Goal: Task Accomplishment & Management: Complete application form

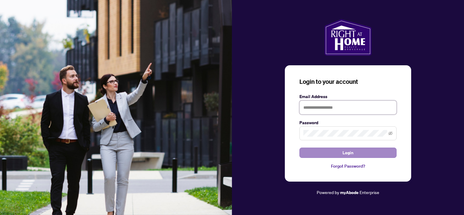
type input "**********"
click at [339, 149] on button "Login" at bounding box center [347, 152] width 97 height 10
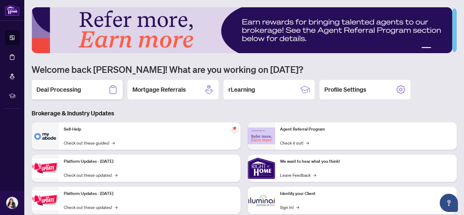
click at [69, 91] on h2 "Deal Processing" at bounding box center [58, 89] width 45 height 8
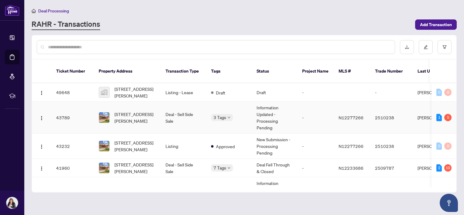
click at [157, 111] on td "[STREET_ADDRESS][PERSON_NAME]" at bounding box center [127, 118] width 67 height 32
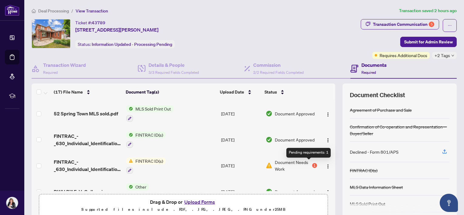
click at [312, 164] on div "1" at bounding box center [314, 165] width 5 height 5
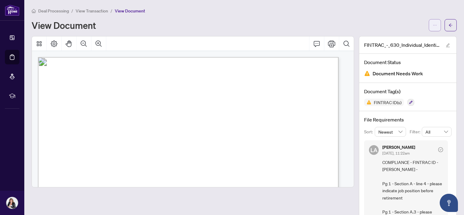
click at [432, 26] on icon "ellipsis" at bounding box center [434, 25] width 4 height 4
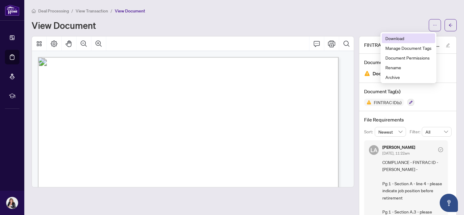
click at [397, 36] on span "Download" at bounding box center [408, 38] width 46 height 7
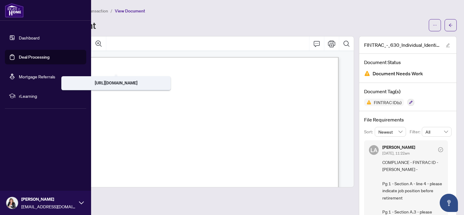
click at [31, 39] on link "Dashboard" at bounding box center [29, 37] width 21 height 5
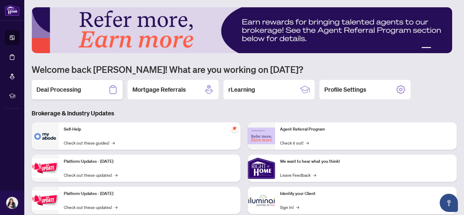
click at [73, 92] on h2 "Deal Processing" at bounding box center [58, 89] width 45 height 8
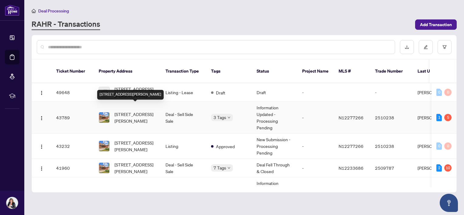
click at [140, 111] on span "[STREET_ADDRESS][PERSON_NAME]" at bounding box center [134, 117] width 41 height 13
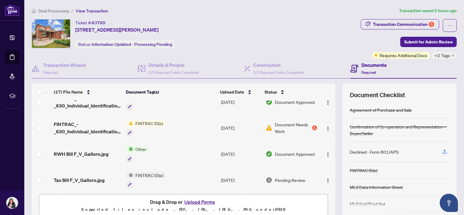
scroll to position [55, 0]
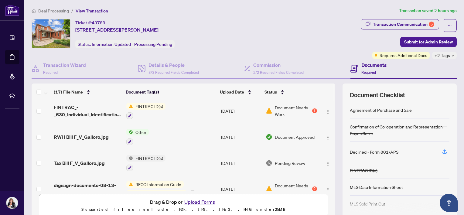
click at [306, 107] on div "Document Needs Work 1" at bounding box center [291, 110] width 51 height 13
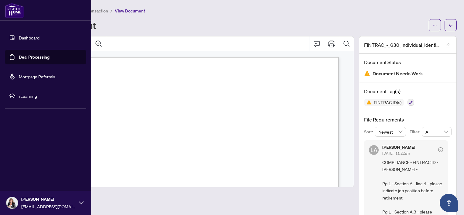
click at [33, 36] on link "Dashboard" at bounding box center [29, 37] width 21 height 5
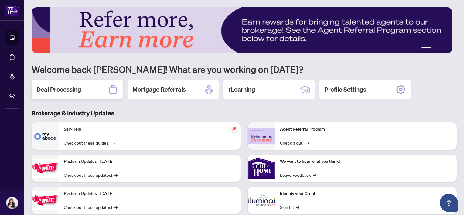
click at [92, 88] on div "Deal Processing" at bounding box center [77, 89] width 91 height 19
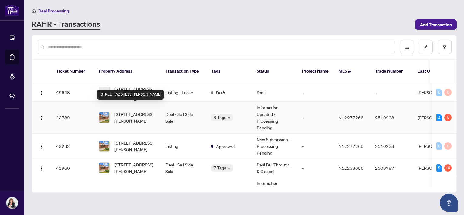
click at [138, 112] on span "[STREET_ADDRESS][PERSON_NAME]" at bounding box center [134, 117] width 41 height 13
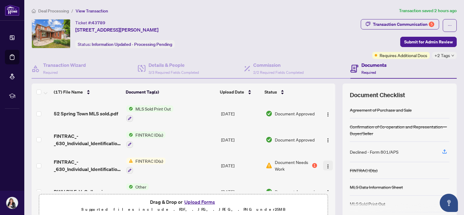
click at [325, 164] on img "button" at bounding box center [327, 166] width 5 height 5
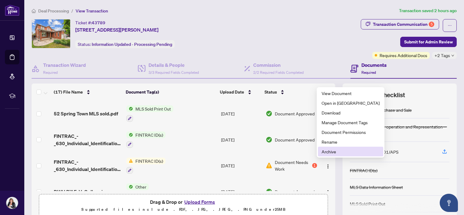
click at [324, 154] on span "Archive" at bounding box center [350, 151] width 58 height 7
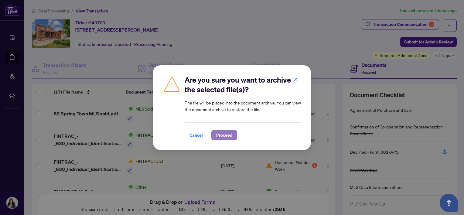
click at [218, 135] on span "Proceed" at bounding box center [224, 135] width 16 height 10
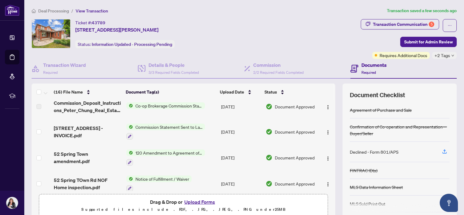
scroll to position [310, 0]
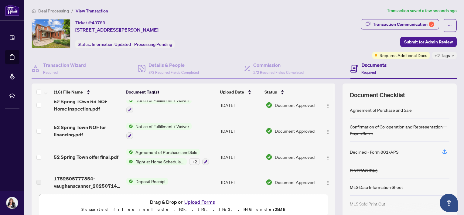
click at [193, 203] on button "Upload Forms" at bounding box center [199, 202] width 34 height 8
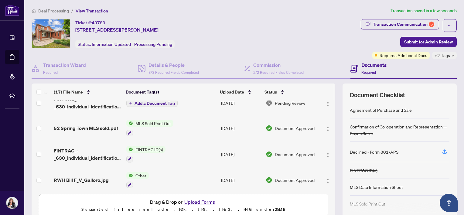
scroll to position [0, 0]
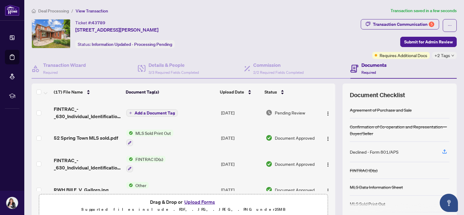
click at [152, 112] on span "Add a Document Tag" at bounding box center [154, 113] width 40 height 4
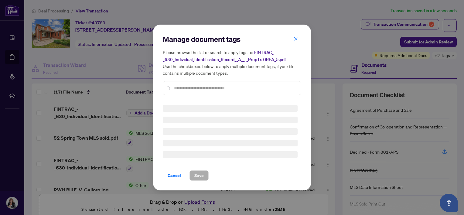
click at [182, 86] on div "Manage document tags Please browse the list or search to apply tags to: FINTRAC…" at bounding box center [232, 67] width 138 height 66
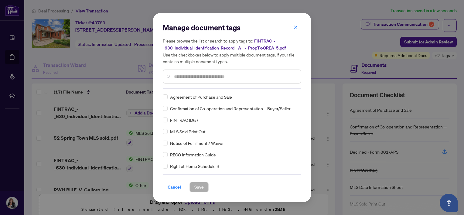
click at [182, 75] on input "text" at bounding box center [235, 76] width 122 height 7
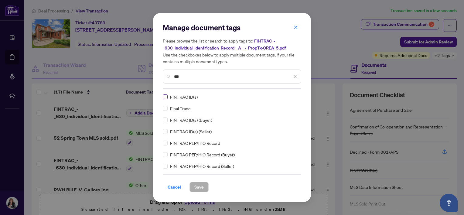
type input "***"
click at [194, 187] on span "Save" at bounding box center [198, 187] width 9 height 10
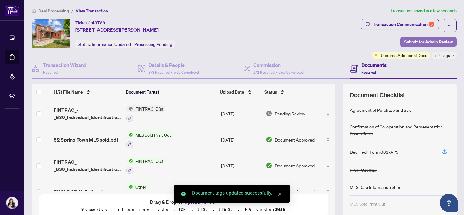
click at [409, 40] on span "Submit for Admin Review" at bounding box center [428, 42] width 49 height 10
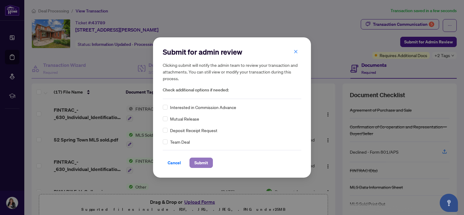
click at [200, 158] on span "Submit" at bounding box center [201, 163] width 14 height 10
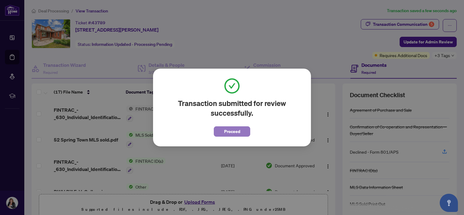
click at [236, 134] on span "Proceed" at bounding box center [232, 132] width 16 height 10
